Goal: Book appointment/travel/reservation

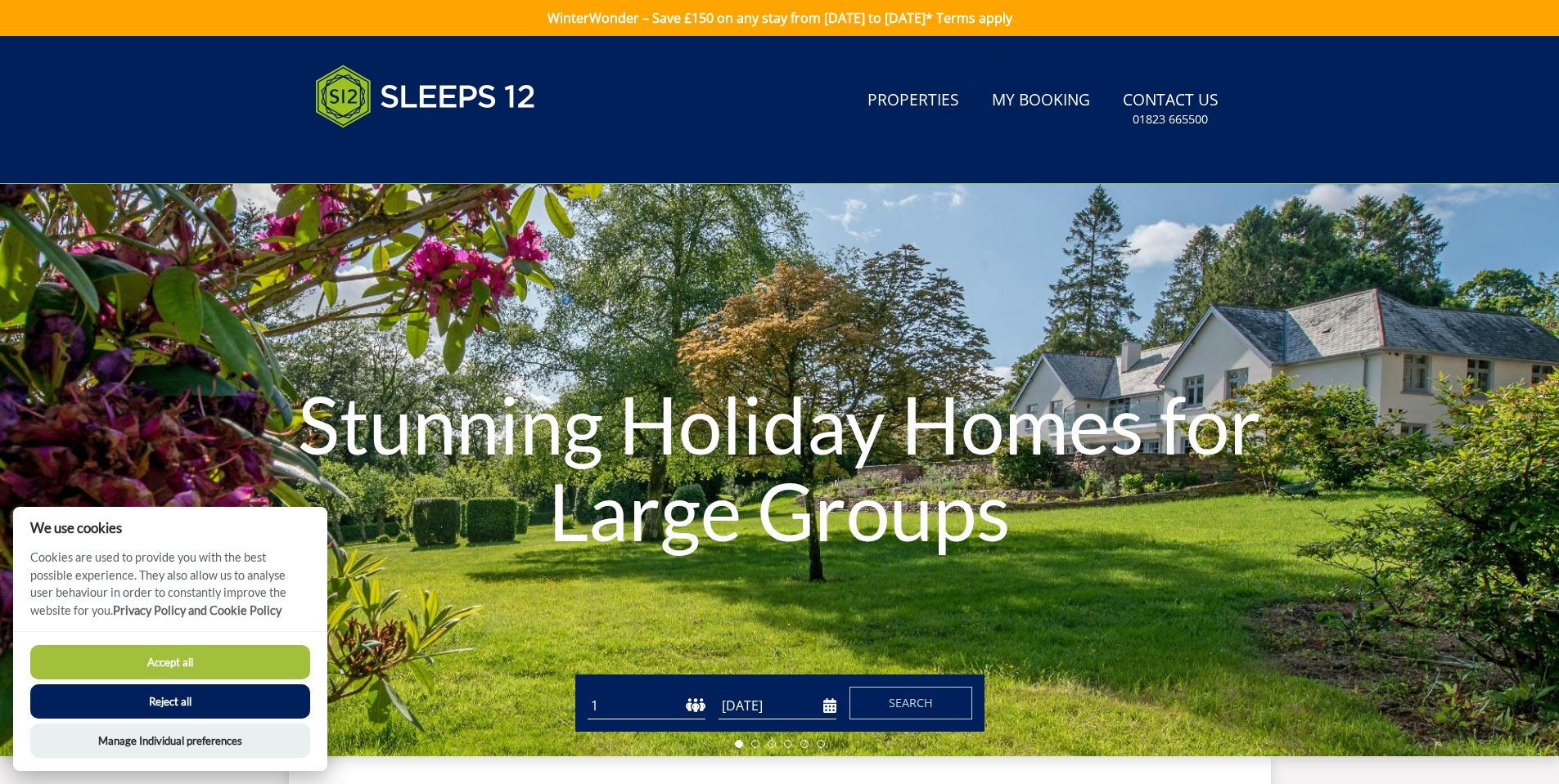
click at [221, 658] on button "Accept all" at bounding box center [170, 662] width 280 height 34
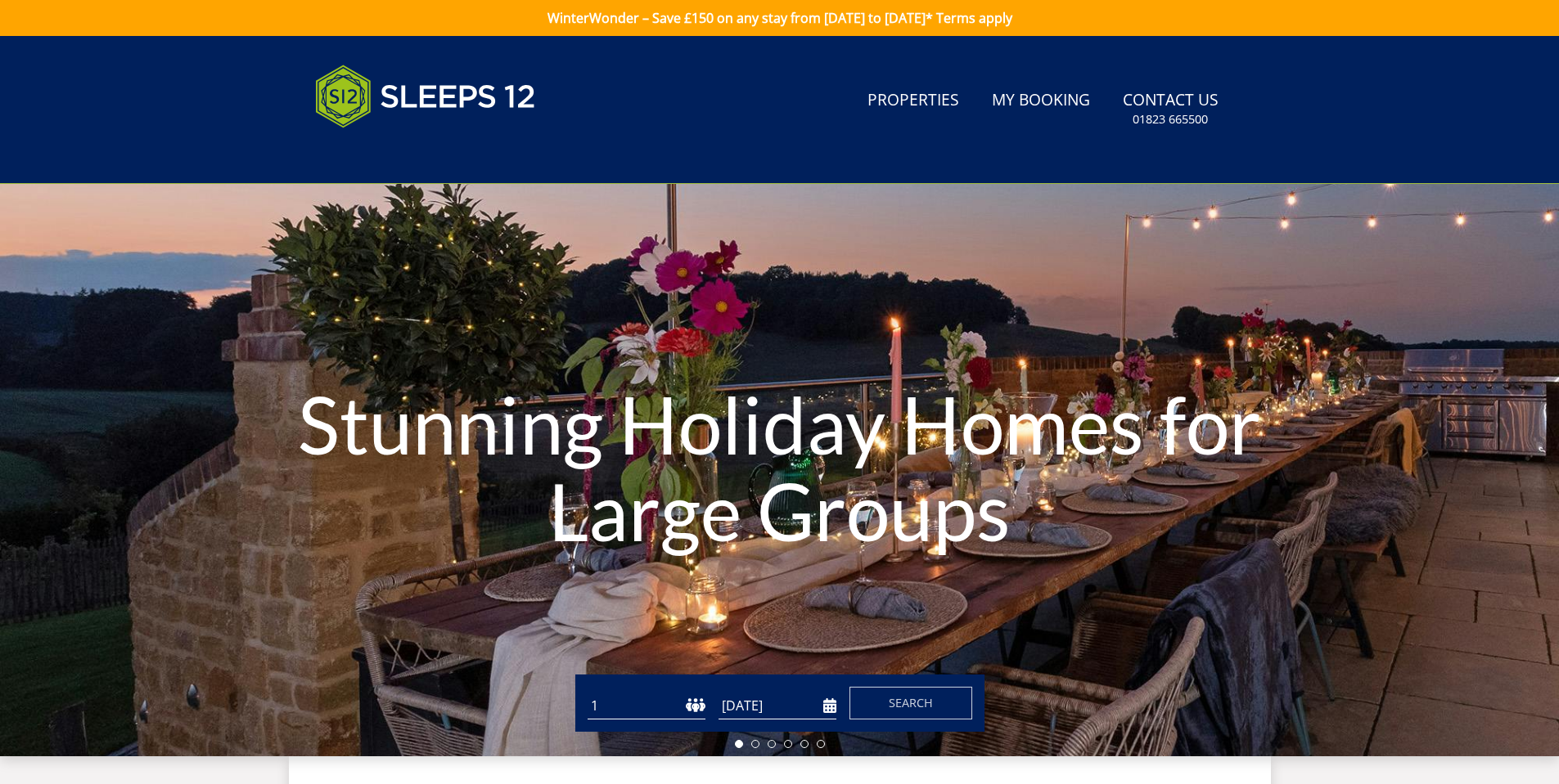
click at [667, 710] on select "1 2 3 4 5 6 7 8 9 10 11 12 13 14 15 16 17 18 19 20 21 22 23 24 25 26 27 28 29 3…" at bounding box center [647, 705] width 118 height 27
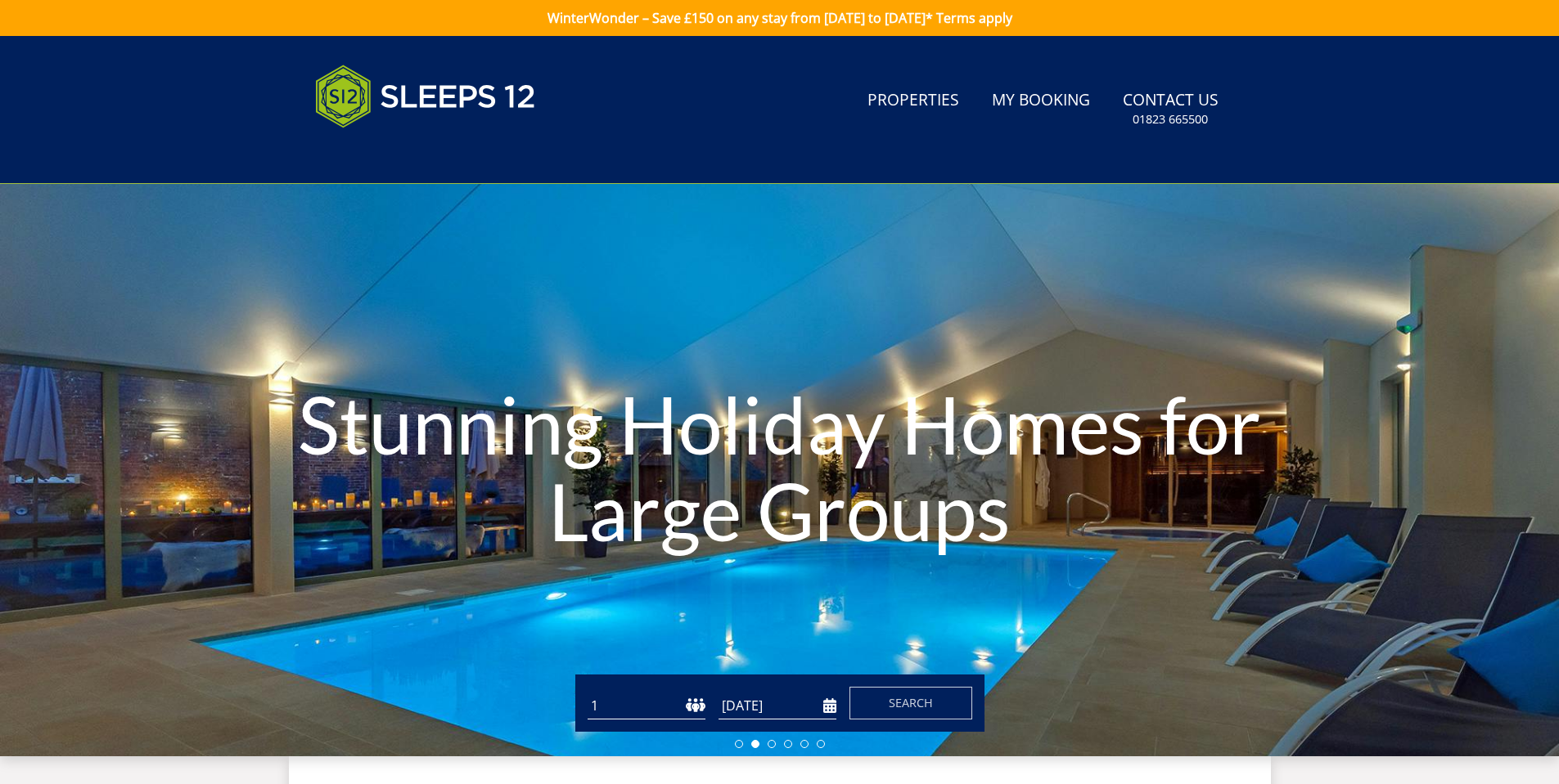
select select "12"
click at [588, 693] on select "1 2 3 4 5 6 7 8 9 10 11 12 13 14 15 16 17 18 19 20 21 22 23 24 25 26 27 28 29 3…" at bounding box center [647, 705] width 118 height 27
click at [772, 704] on input "[DATE]" at bounding box center [778, 705] width 118 height 27
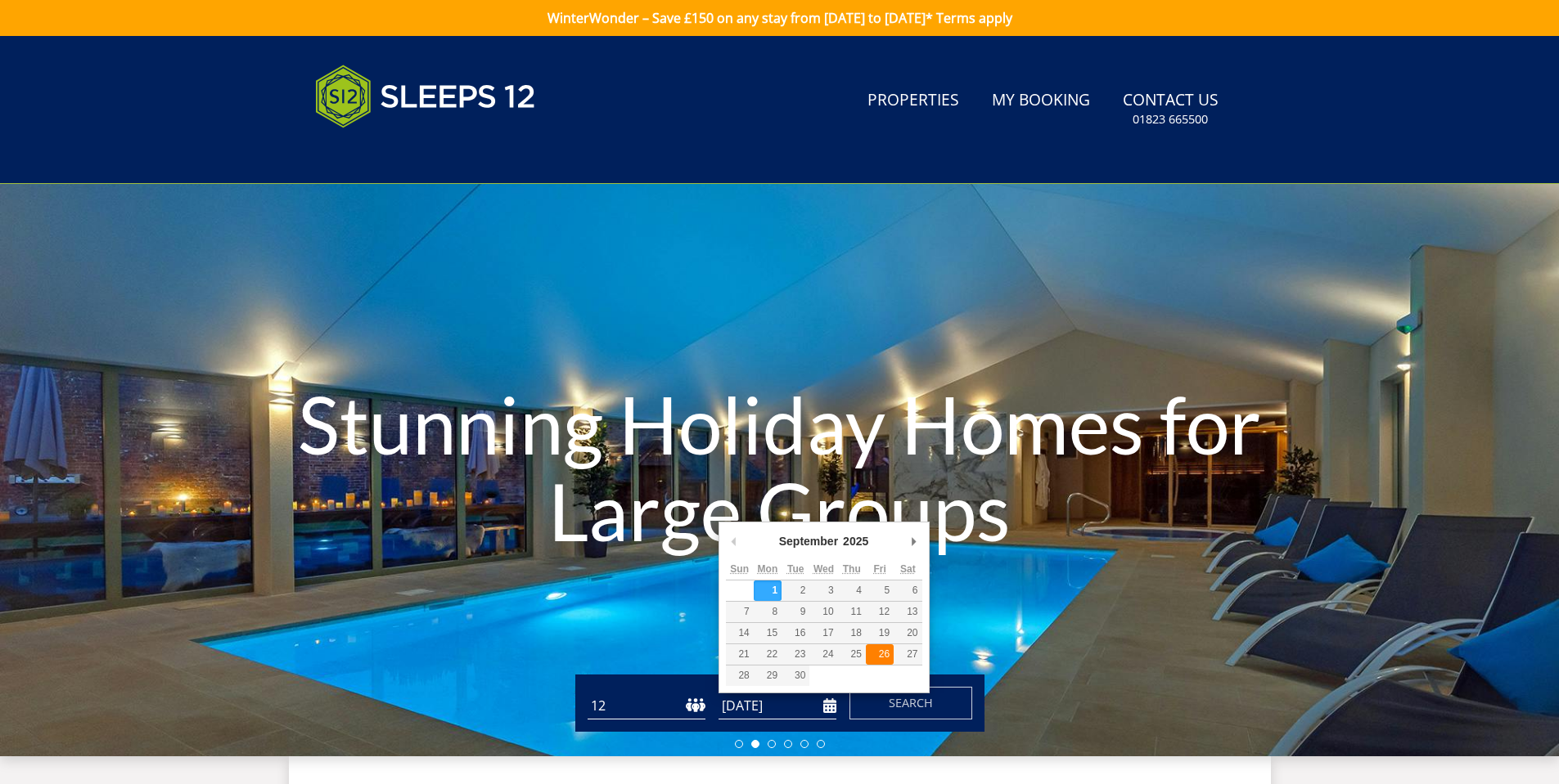
type input "[DATE]"
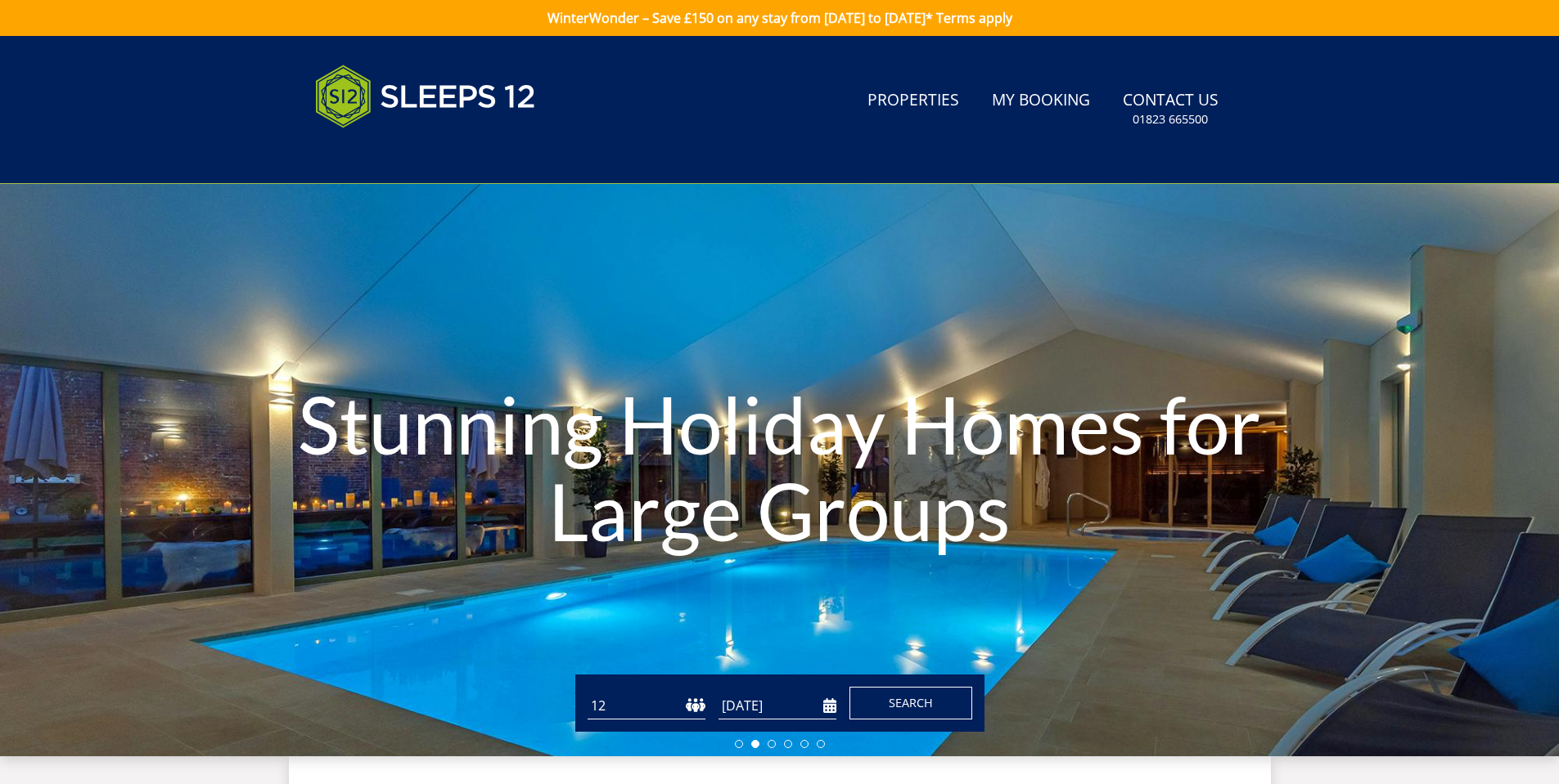
click at [901, 706] on span "Search" at bounding box center [910, 703] width 44 height 16
